Goal: Find specific page/section: Find specific page/section

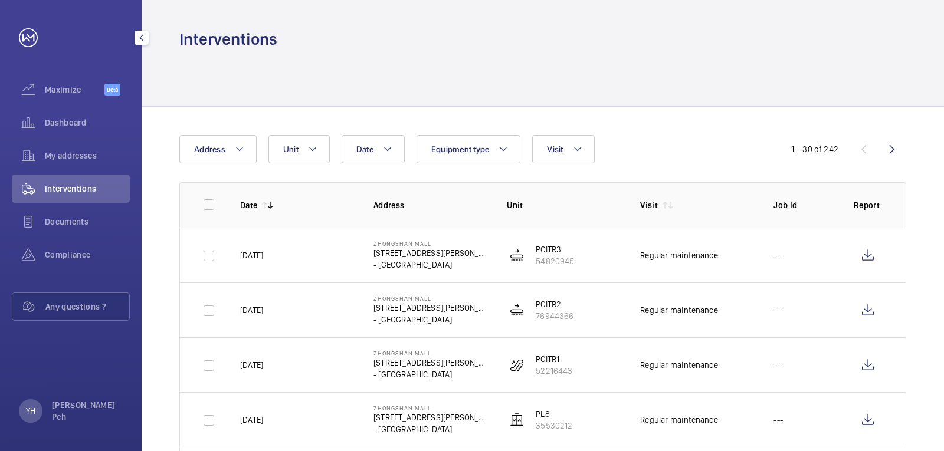
click at [98, 202] on div "Interventions" at bounding box center [71, 189] width 118 height 28
click at [99, 199] on div "Interventions" at bounding box center [71, 189] width 118 height 28
